Goal: Leave review/rating: Leave review/rating

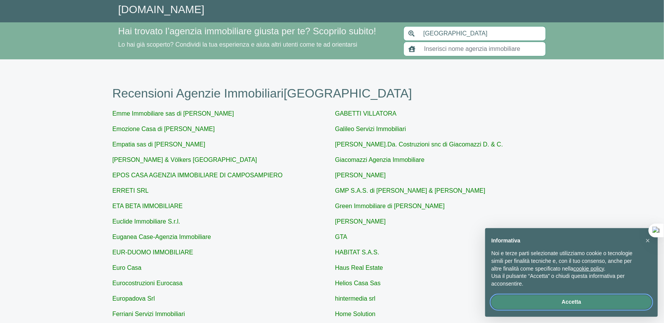
click at [589, 304] on button "Accetta" at bounding box center [571, 302] width 160 height 14
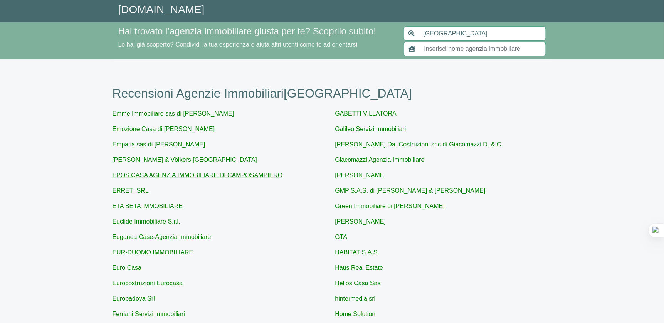
click at [166, 177] on link "EPOS CASA AGENZIA IMMOBILIARE DI CAMPOSAMPIERO" at bounding box center [198, 175] width 170 height 7
type input "EPOS CASA AGENZIA IMMOBILIARE DI CAMPOSAMPIERO"
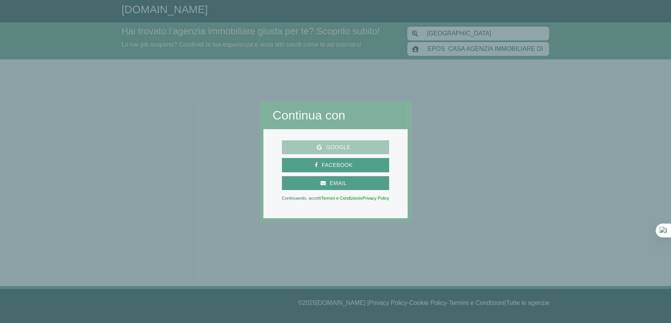
click at [340, 149] on span "Google" at bounding box center [338, 148] width 32 height 10
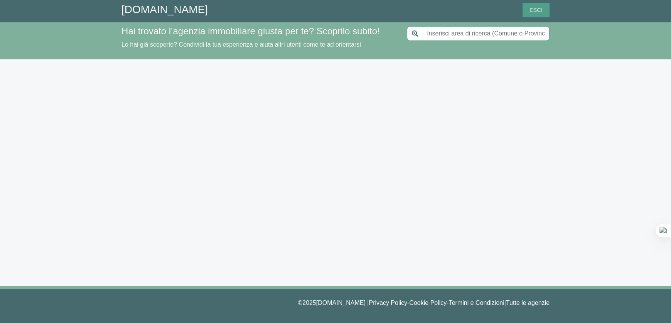
type input "[GEOGRAPHIC_DATA]"
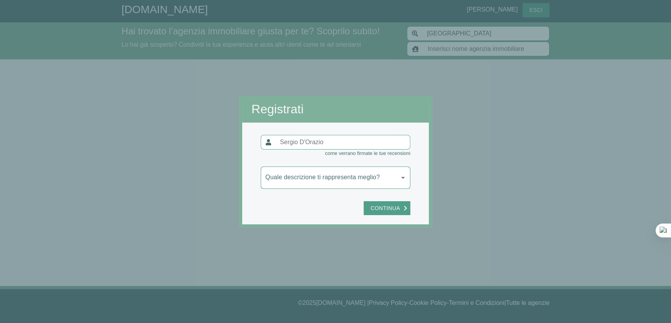
type input "EPOS CASA AGENZIA IMMOBILIARE DI CAMPOSAMPIERO"
click at [404, 210] on icon "submit" at bounding box center [405, 207] width 3 height 5
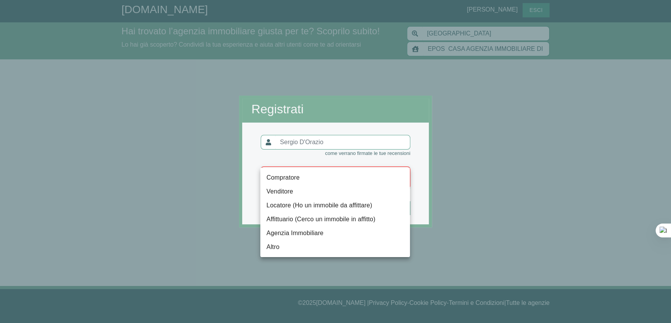
click at [404, 174] on body "GiustAgenzia.it Sergio D'Orazio Esci Hai trovato l’agenzia immobiliare giusta p…" at bounding box center [335, 161] width 671 height 323
click at [385, 187] on li "Venditore" at bounding box center [335, 192] width 150 height 14
type input "venditore"
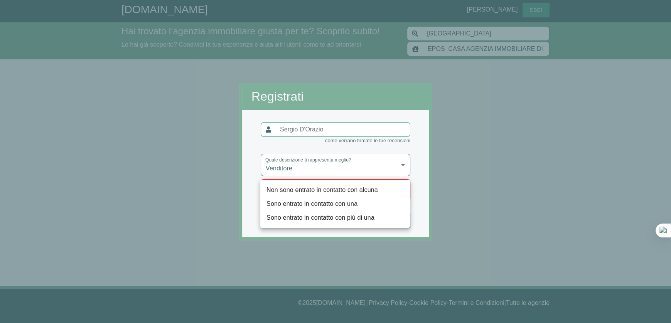
click at [402, 192] on body "GiustAgenzia.it Sergio D'Orazio Esci Hai trovato l’agenzia immobiliare giusta p…" at bounding box center [335, 161] width 671 height 323
click at [383, 214] on li "Sono entrato in contatto con più di una" at bounding box center [335, 218] width 150 height 14
type input "più"
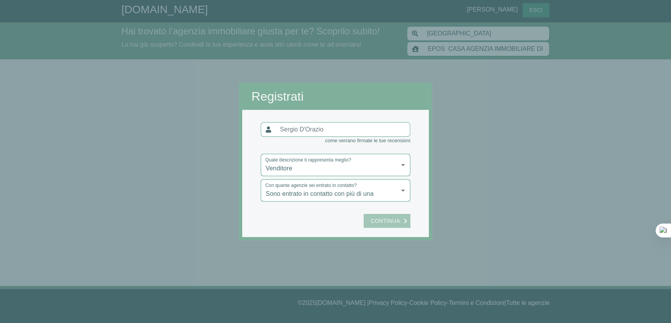
click at [387, 217] on span "Continua" at bounding box center [385, 221] width 37 height 10
